Goal: Find specific page/section: Find specific page/section

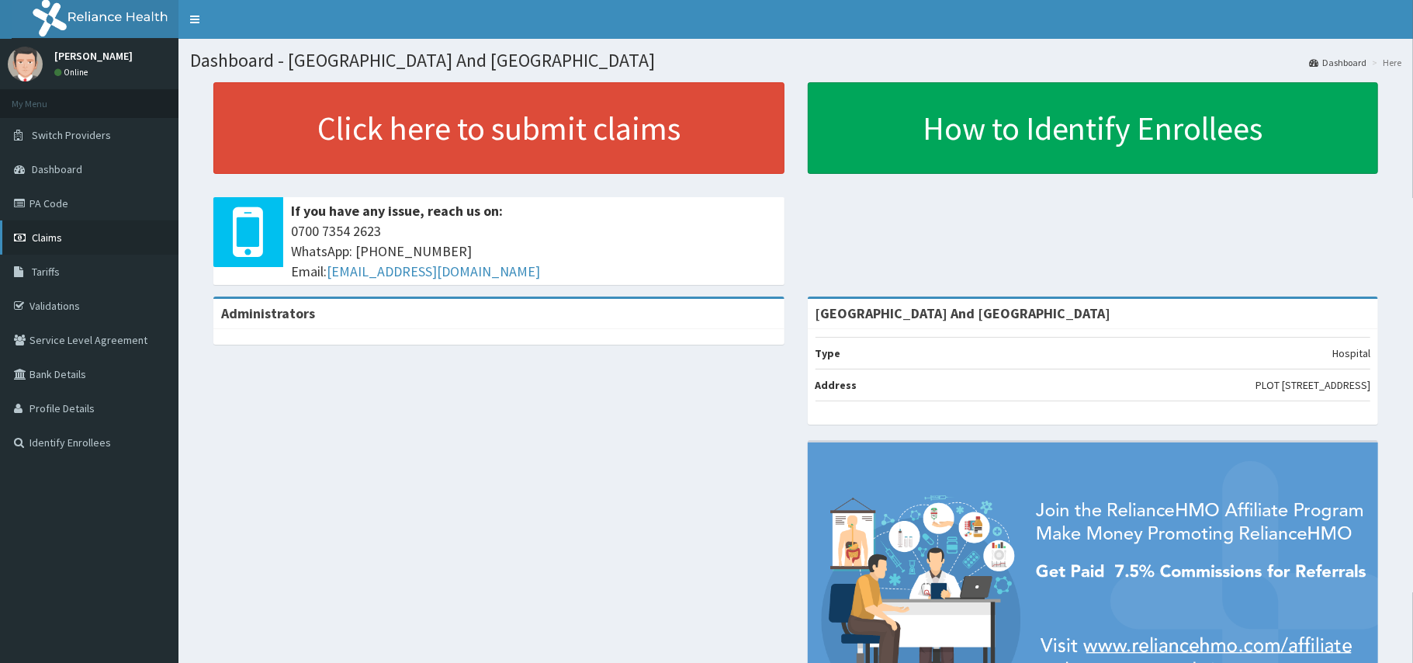
click at [75, 236] on link "Claims" at bounding box center [89, 237] width 179 height 34
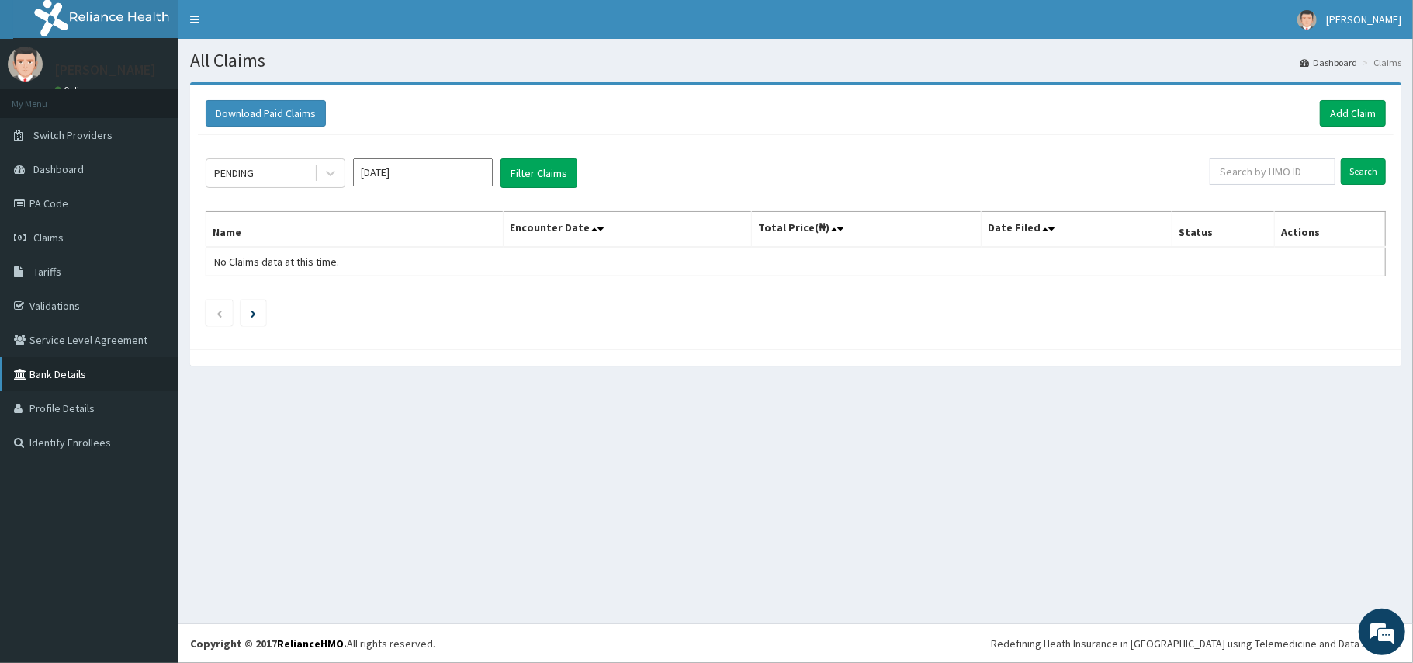
click at [25, 376] on icon at bounding box center [22, 374] width 16 height 11
